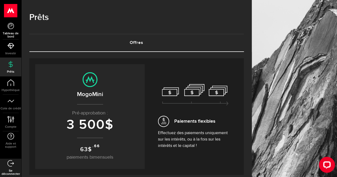
click at [11, 28] on icon at bounding box center [10, 26] width 7 height 7
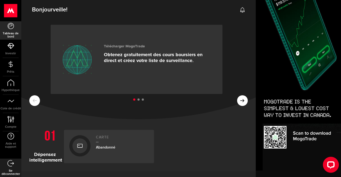
click at [238, 99] on ul at bounding box center [138, 99] width 218 height 7
click at [13, 49] on icon at bounding box center [10, 46] width 7 height 7
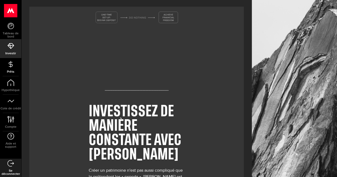
click at [14, 64] on icon at bounding box center [10, 64] width 7 height 7
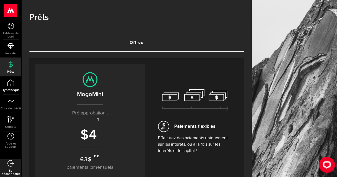
click at [13, 85] on icon at bounding box center [10, 82] width 7 height 7
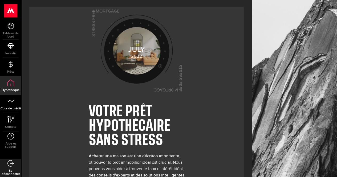
click at [12, 102] on icon at bounding box center [10, 101] width 7 height 7
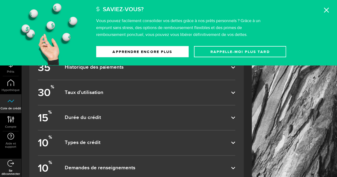
scroll to position [293, 0]
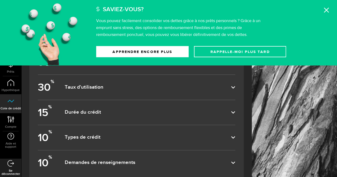
click at [327, 8] on icon at bounding box center [325, 9] width 5 height 5
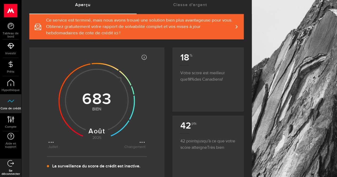
scroll to position [53, 0]
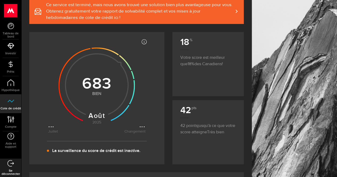
click at [101, 105] on use at bounding box center [97, 85] width 76 height 76
click at [233, 14] on span "Ce service est terminé, mais nous avons trouvé une solution bien plus avantageu…" at bounding box center [139, 11] width 187 height 19
click at [145, 8] on span "Ce service est terminé, mais nous avons trouvé une solution bien plus avantageu…" at bounding box center [139, 11] width 187 height 19
